Goal: Navigation & Orientation: Find specific page/section

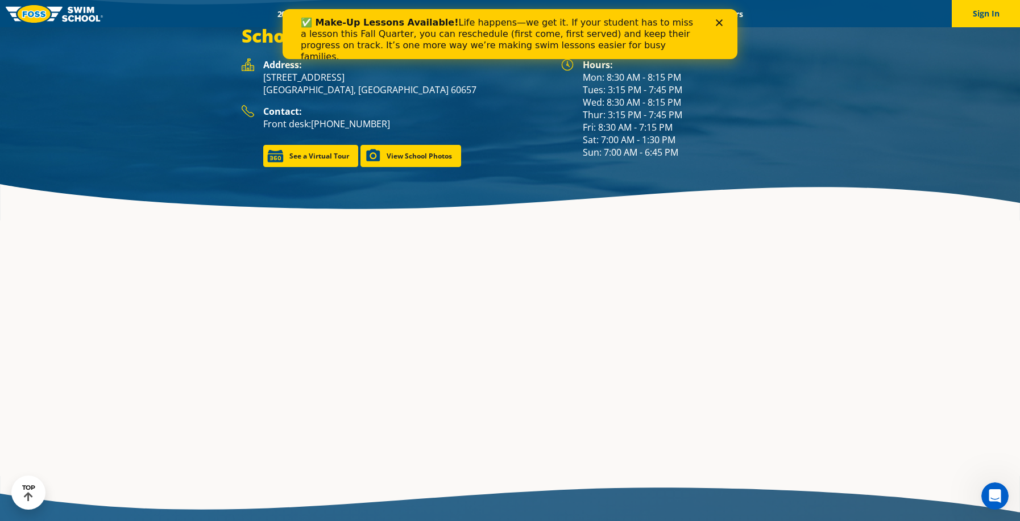
scroll to position [1724, 0]
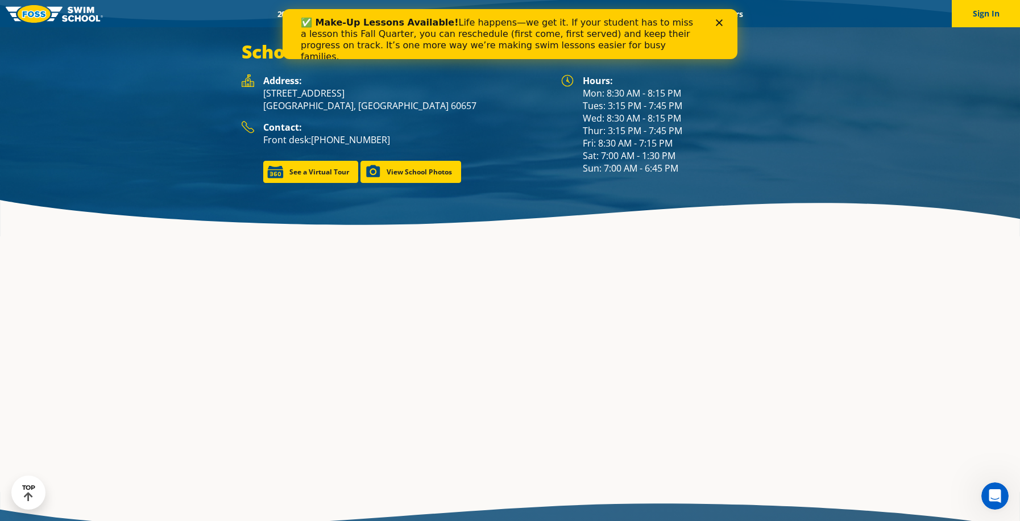
click at [685, 37] on div "✅ Make-Up Lessons Available! Life happens—we get it. If your student has to mis…" at bounding box center [501, 39] width 400 height 45
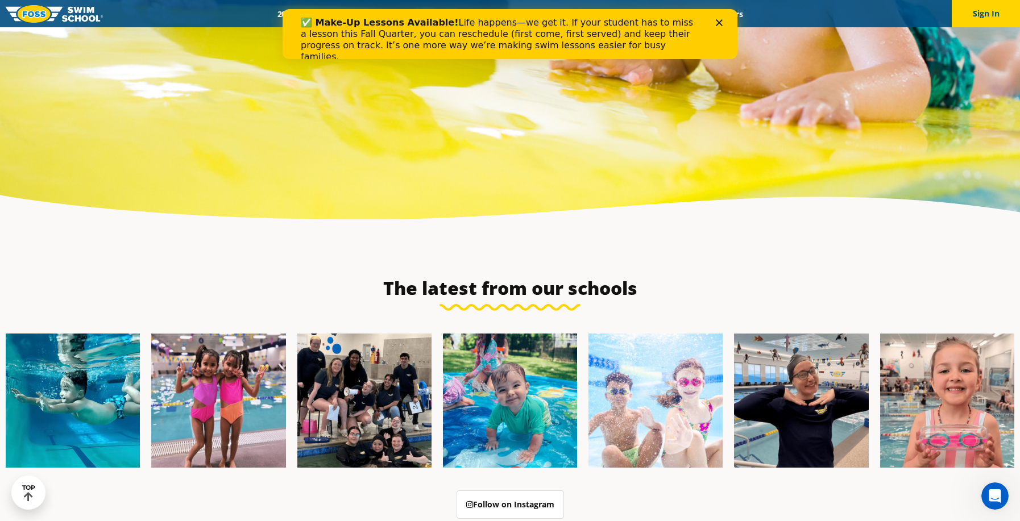
scroll to position [3652, 0]
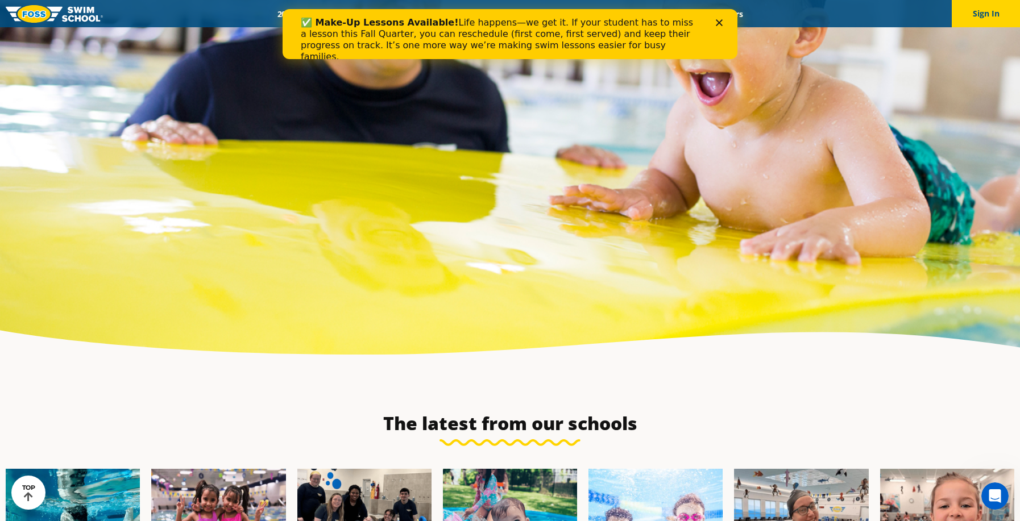
click at [49, 14] on img at bounding box center [54, 14] width 97 height 18
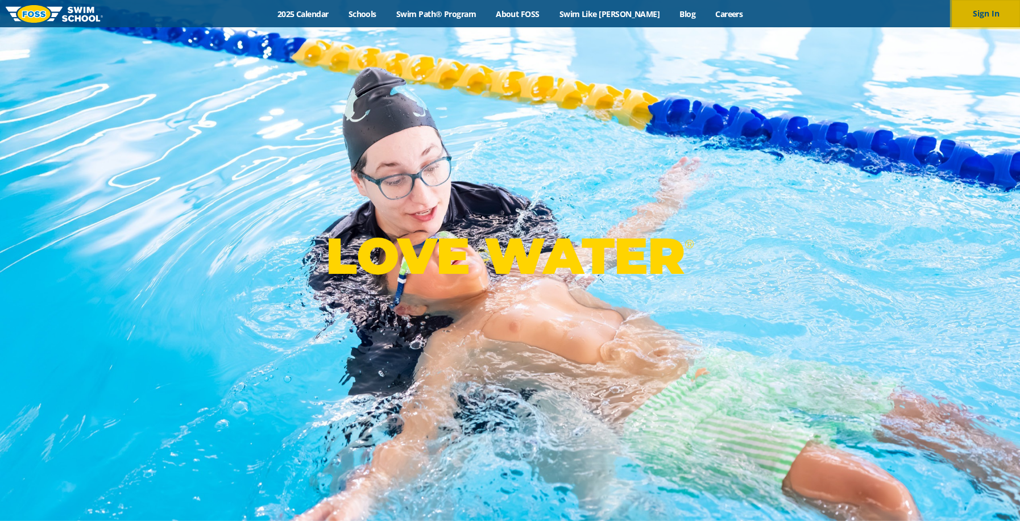
click at [990, 11] on button "Sign In" at bounding box center [986, 13] width 68 height 27
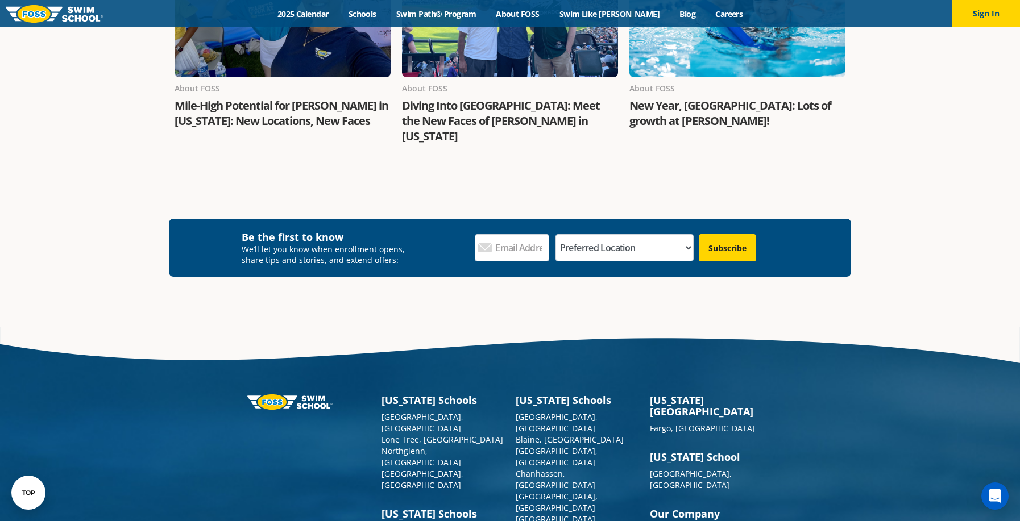
scroll to position [1520, 0]
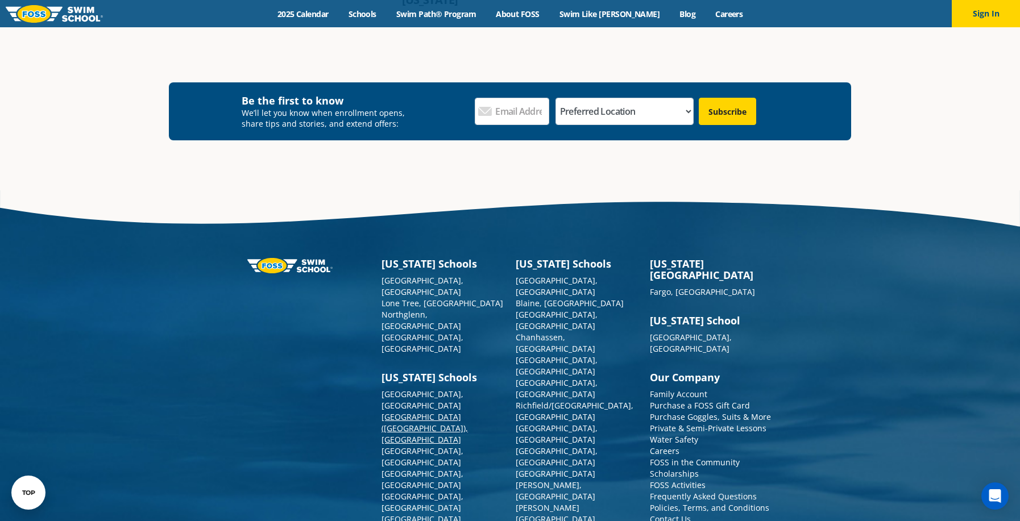
click at [407, 412] on link "[GEOGRAPHIC_DATA] ([GEOGRAPHIC_DATA]), [GEOGRAPHIC_DATA]" at bounding box center [425, 429] width 86 height 34
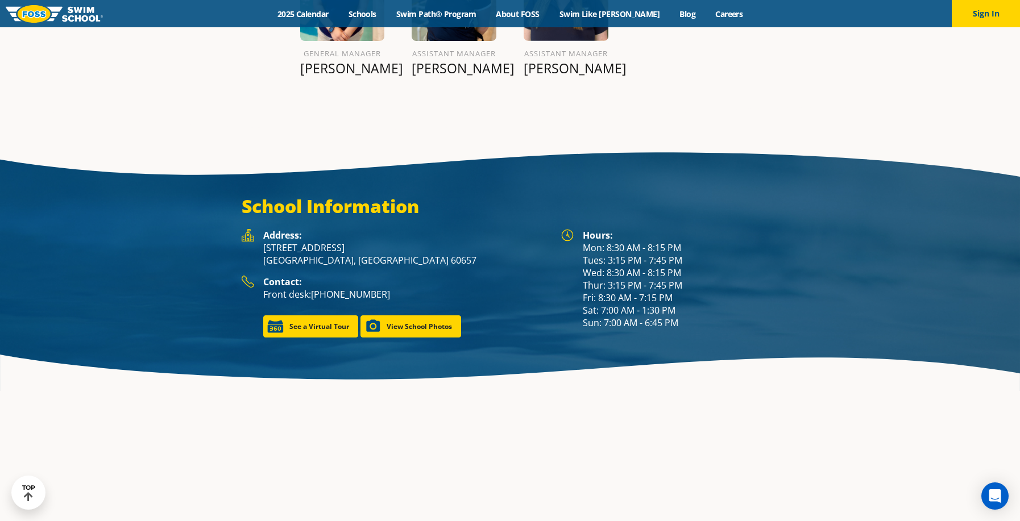
scroll to position [1617, 0]
